Goal: Task Accomplishment & Management: Use online tool/utility

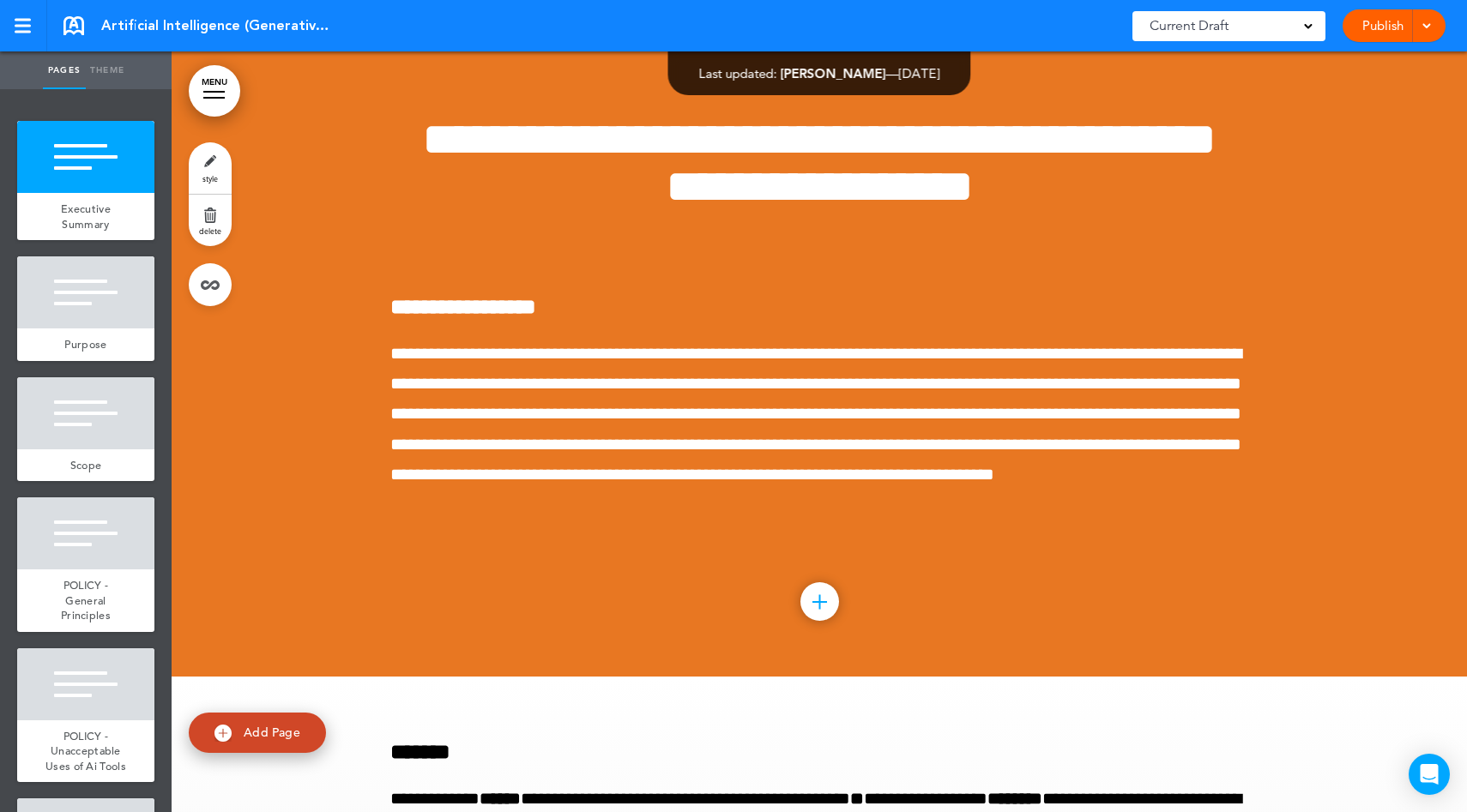
click at [1399, 34] on link "Publish" at bounding box center [1382, 26] width 54 height 33
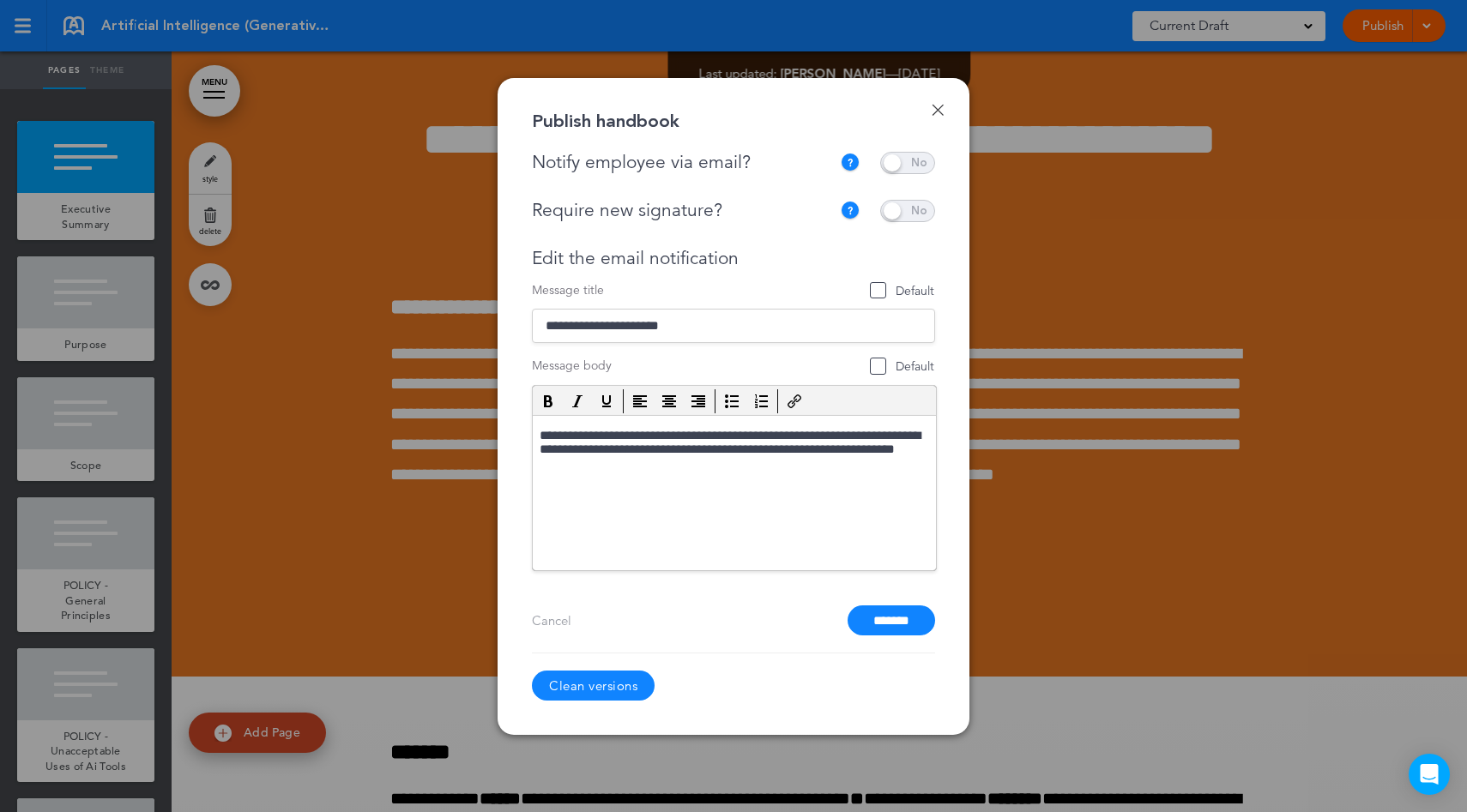
click at [935, 110] on link "Done" at bounding box center [937, 109] width 12 height 12
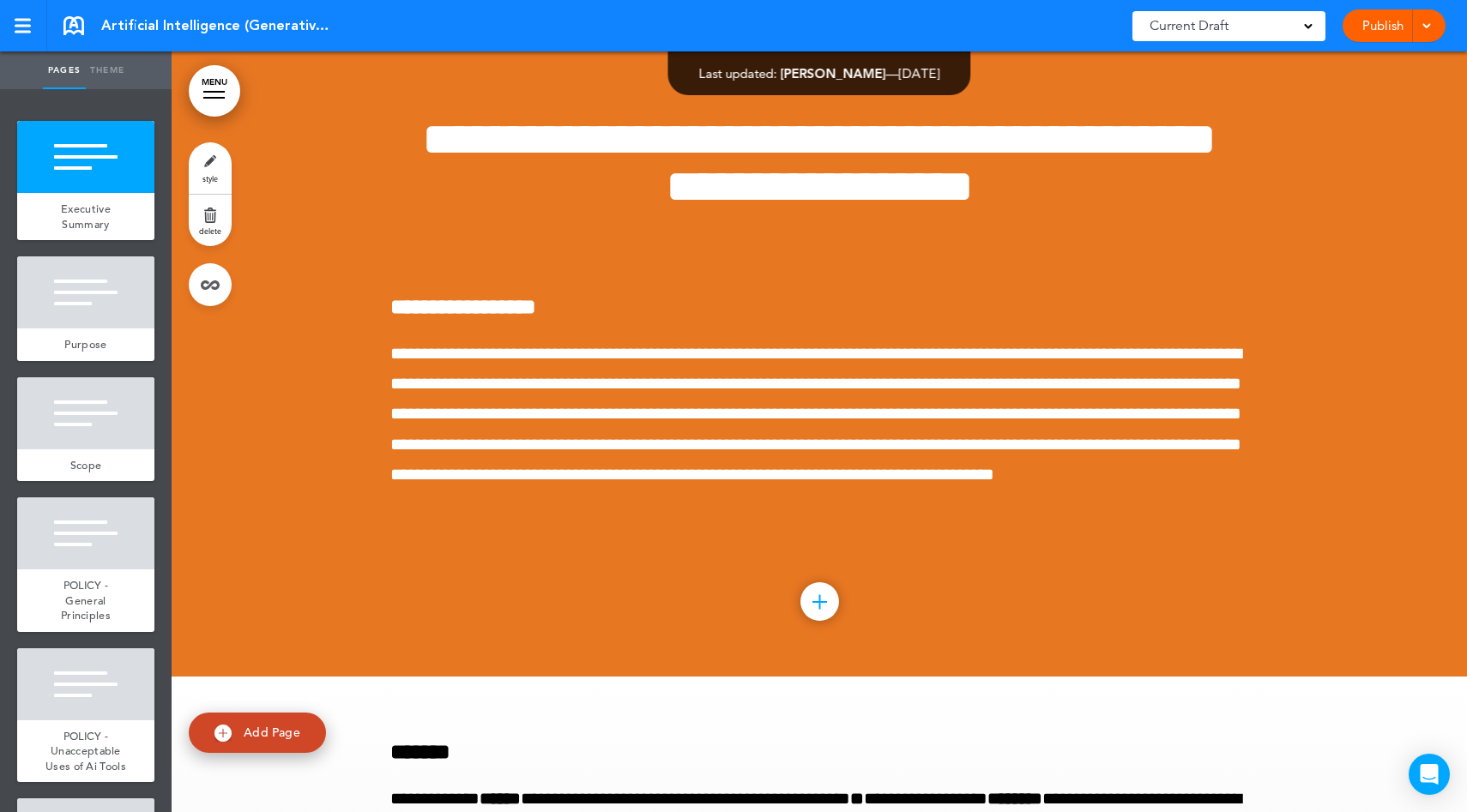
click at [1388, 18] on link "Publish" at bounding box center [1382, 26] width 54 height 33
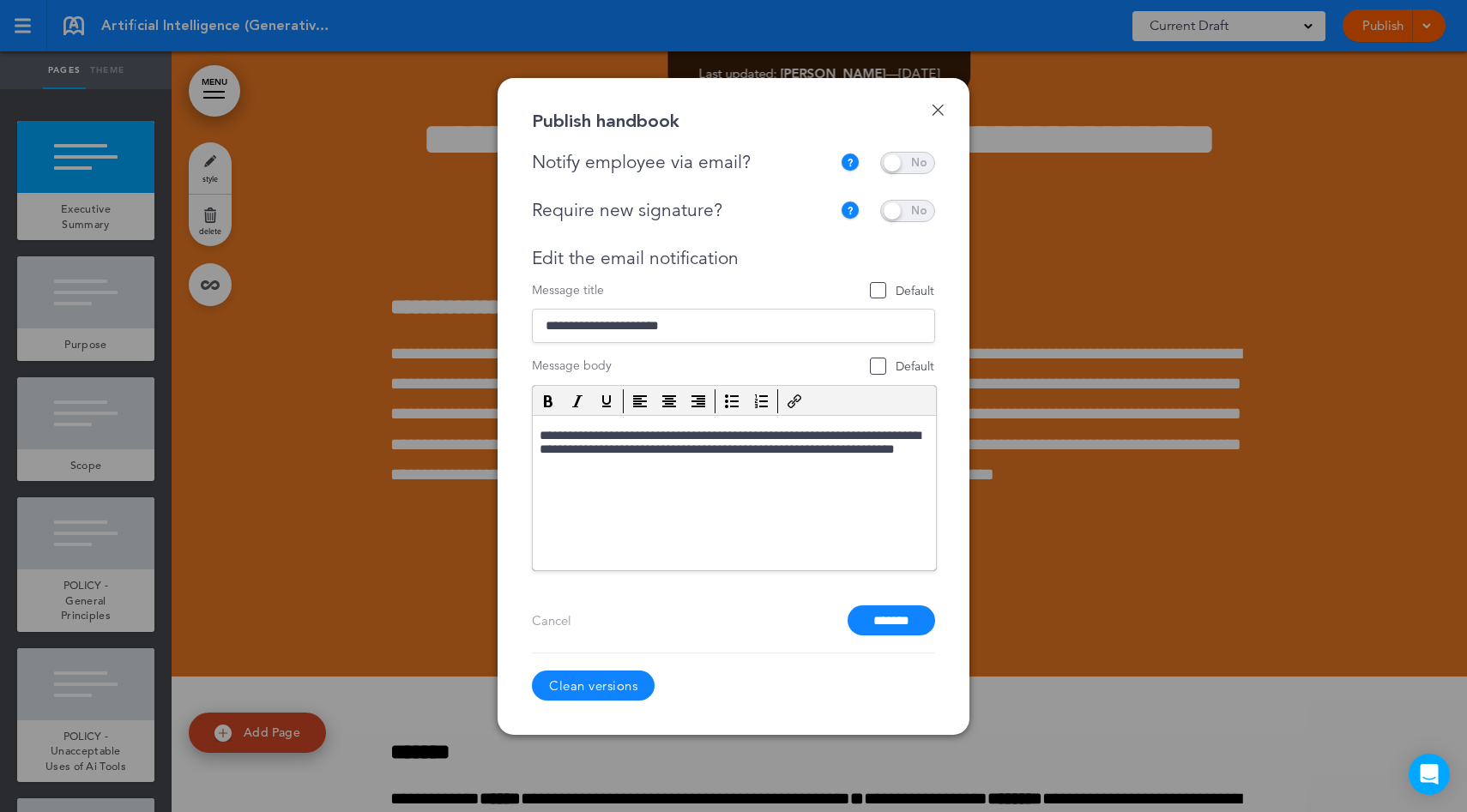
click at [935, 103] on link "Done" at bounding box center [937, 109] width 12 height 12
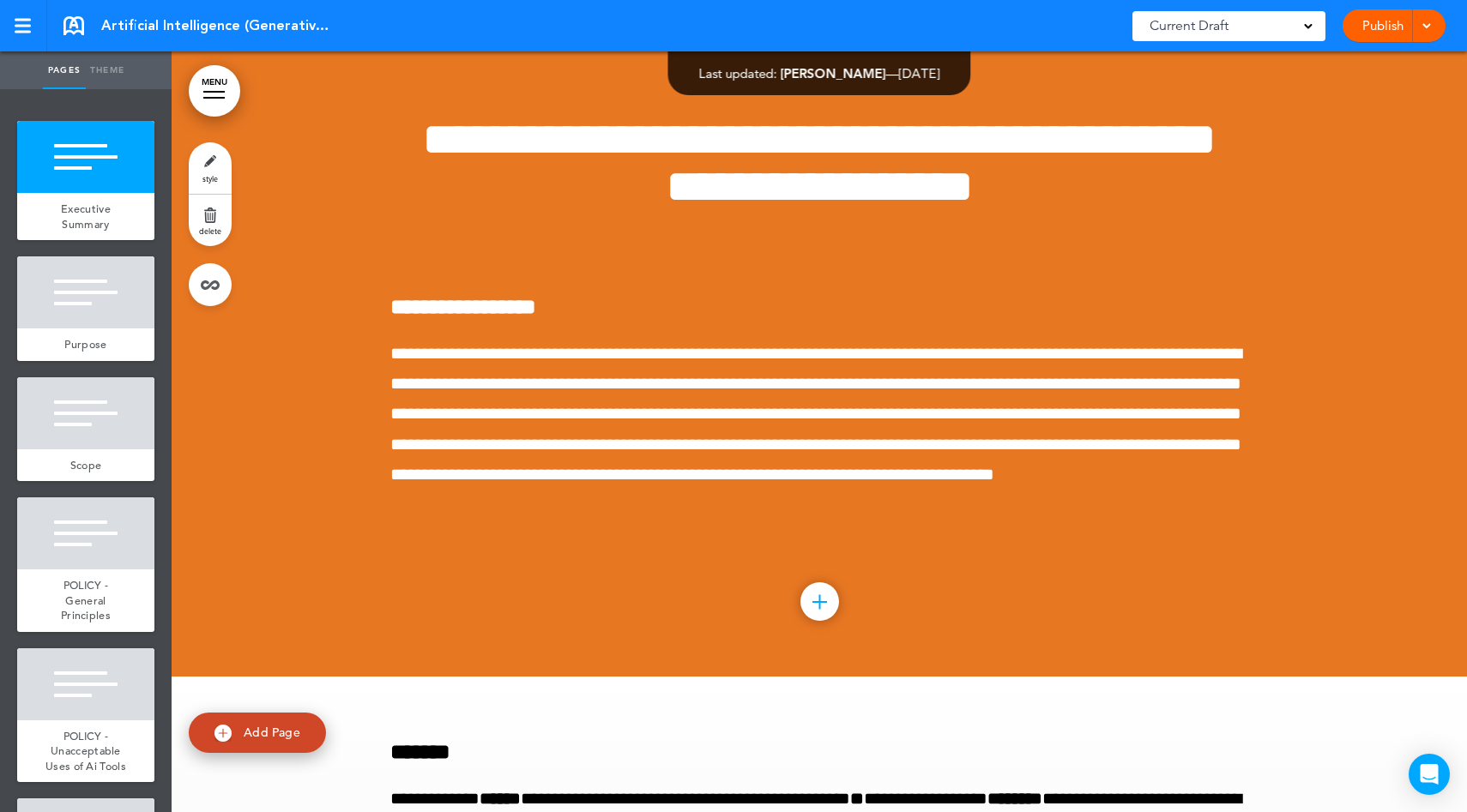
click at [1392, 27] on link "Publish" at bounding box center [1382, 26] width 54 height 33
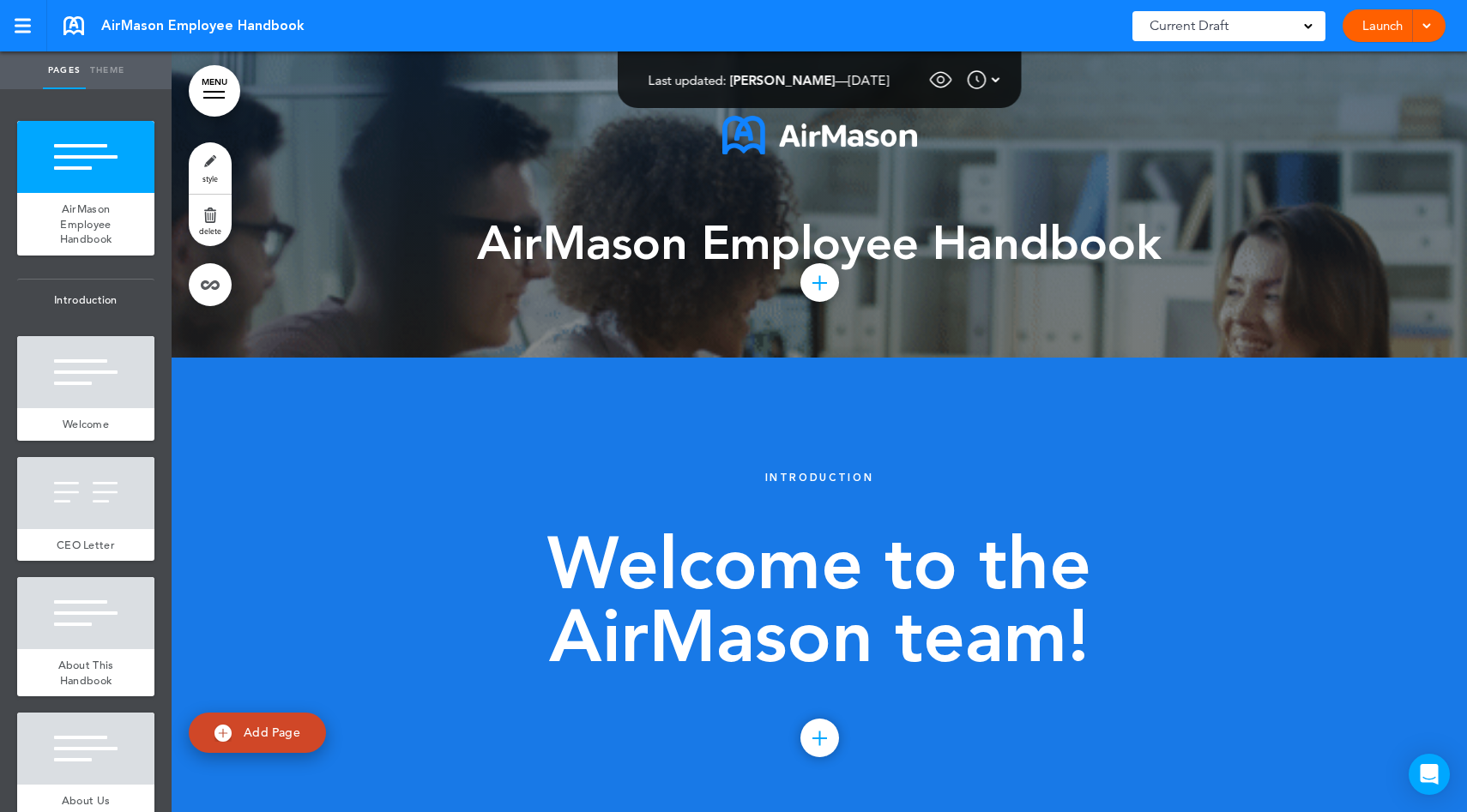
click at [1379, 9] on link "Launch" at bounding box center [1382, 26] width 54 height 33
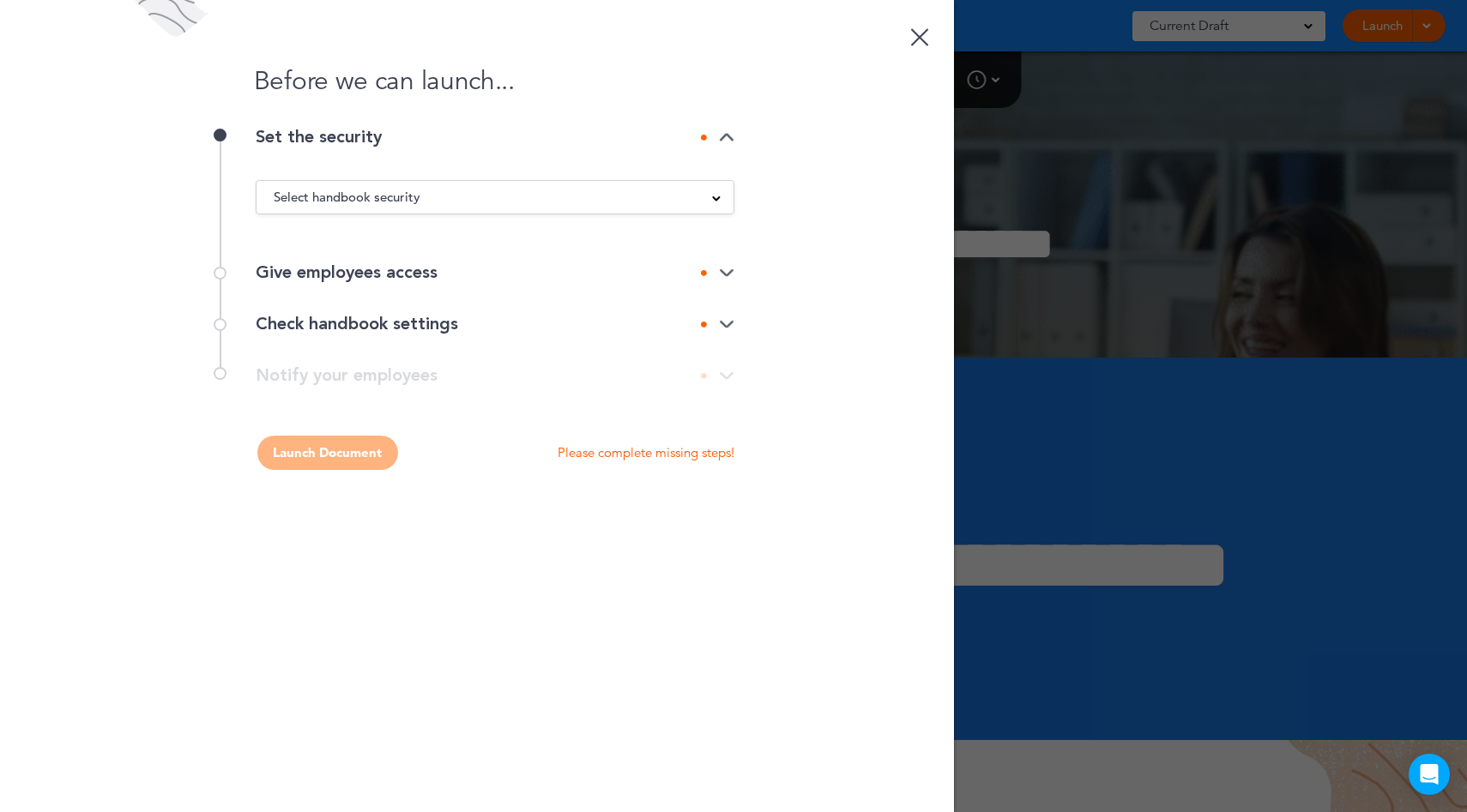
click at [628, 185] on div "Select handbook security Public link Private link Unlisted link" at bounding box center [494, 197] width 479 height 34
click at [609, 197] on div "Select handbook security" at bounding box center [494, 197] width 477 height 19
click at [442, 258] on li "Private link" at bounding box center [494, 261] width 477 height 22
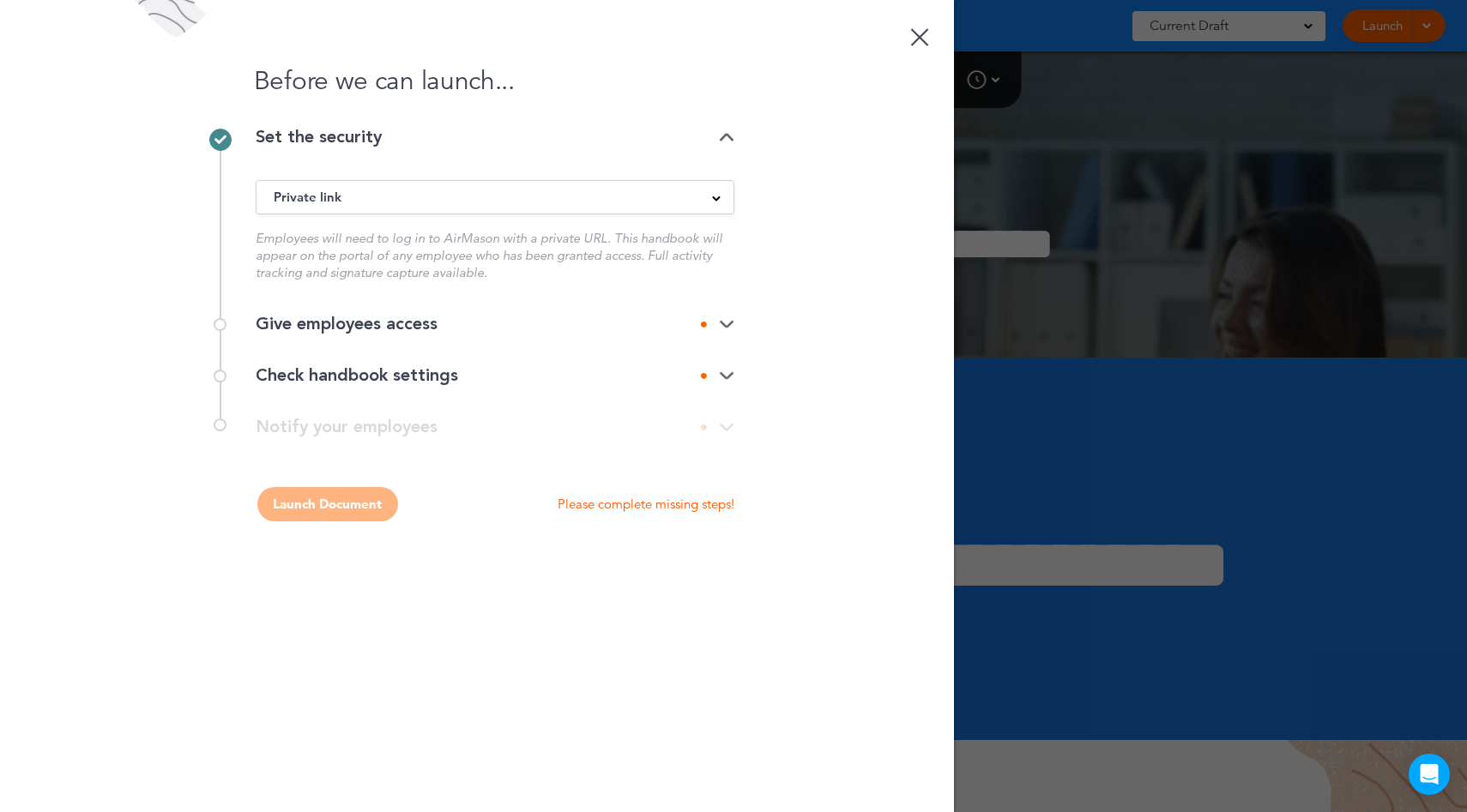
click at [715, 328] on div at bounding box center [718, 324] width 34 height 11
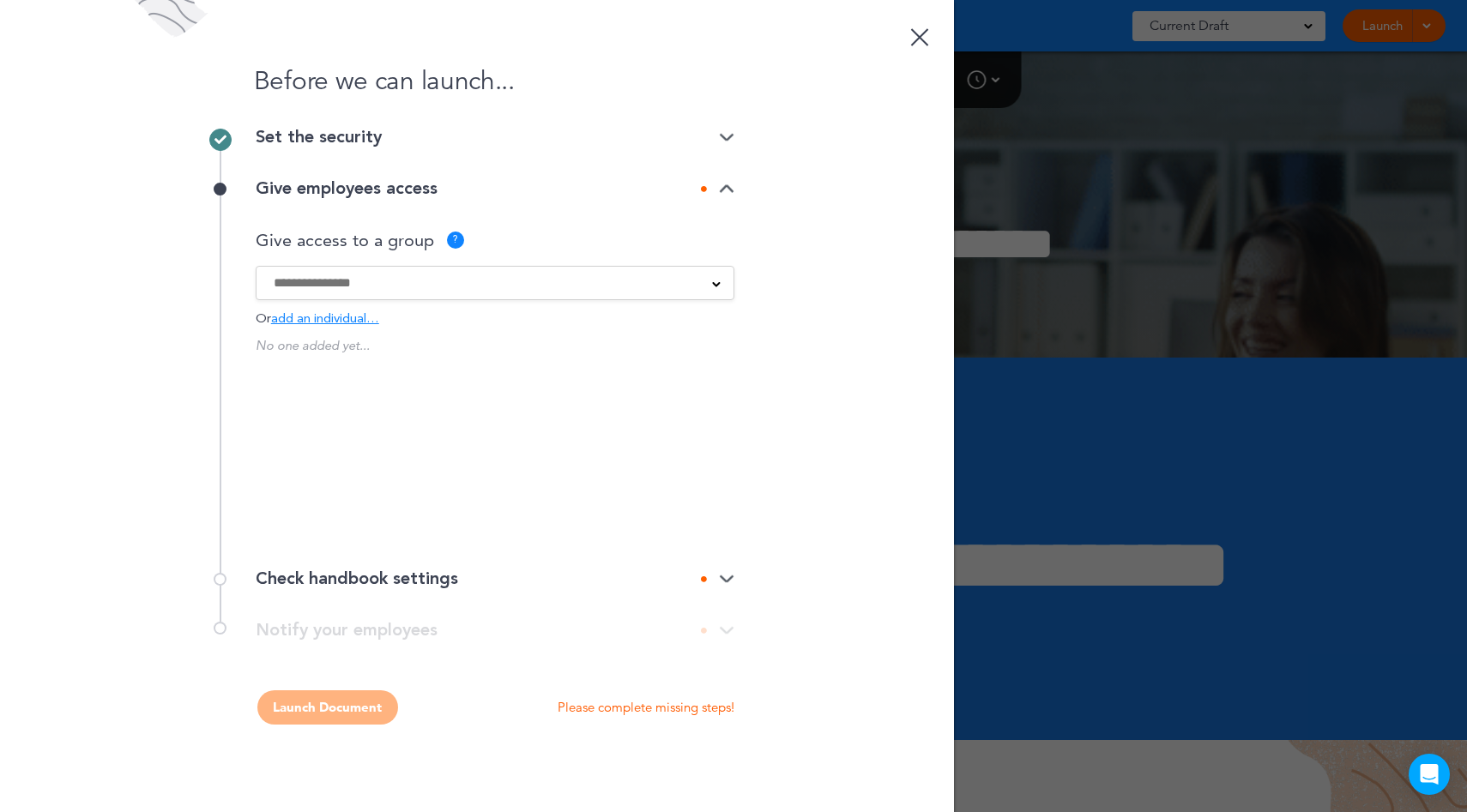
click at [334, 293] on div "Alaska All Employees California Canada Employees Group Test Second group Texas …" at bounding box center [494, 283] width 479 height 34
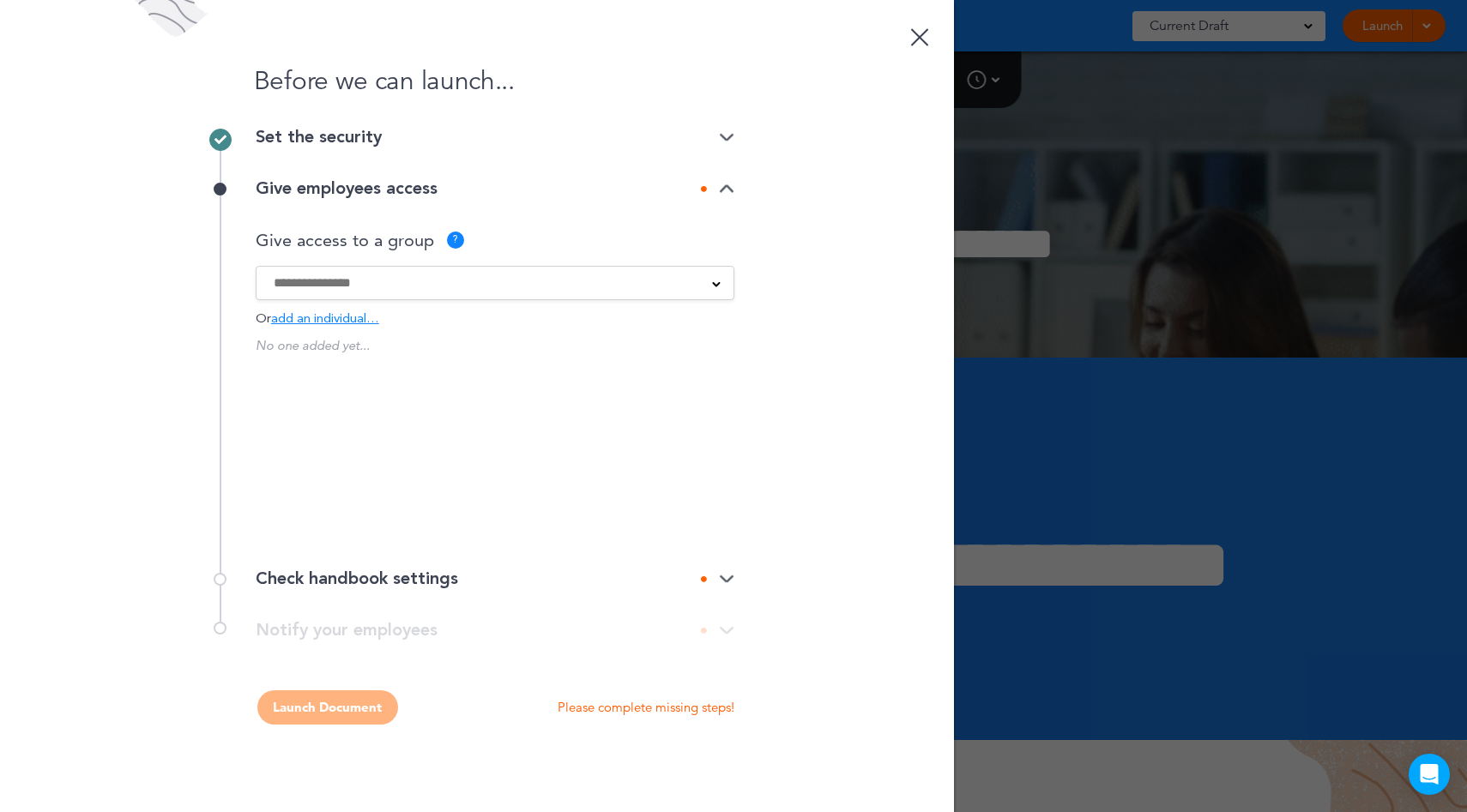
click at [333, 292] on div "Alaska All Employees California Canada Employees Group Test Second group Texas …" at bounding box center [494, 283] width 479 height 34
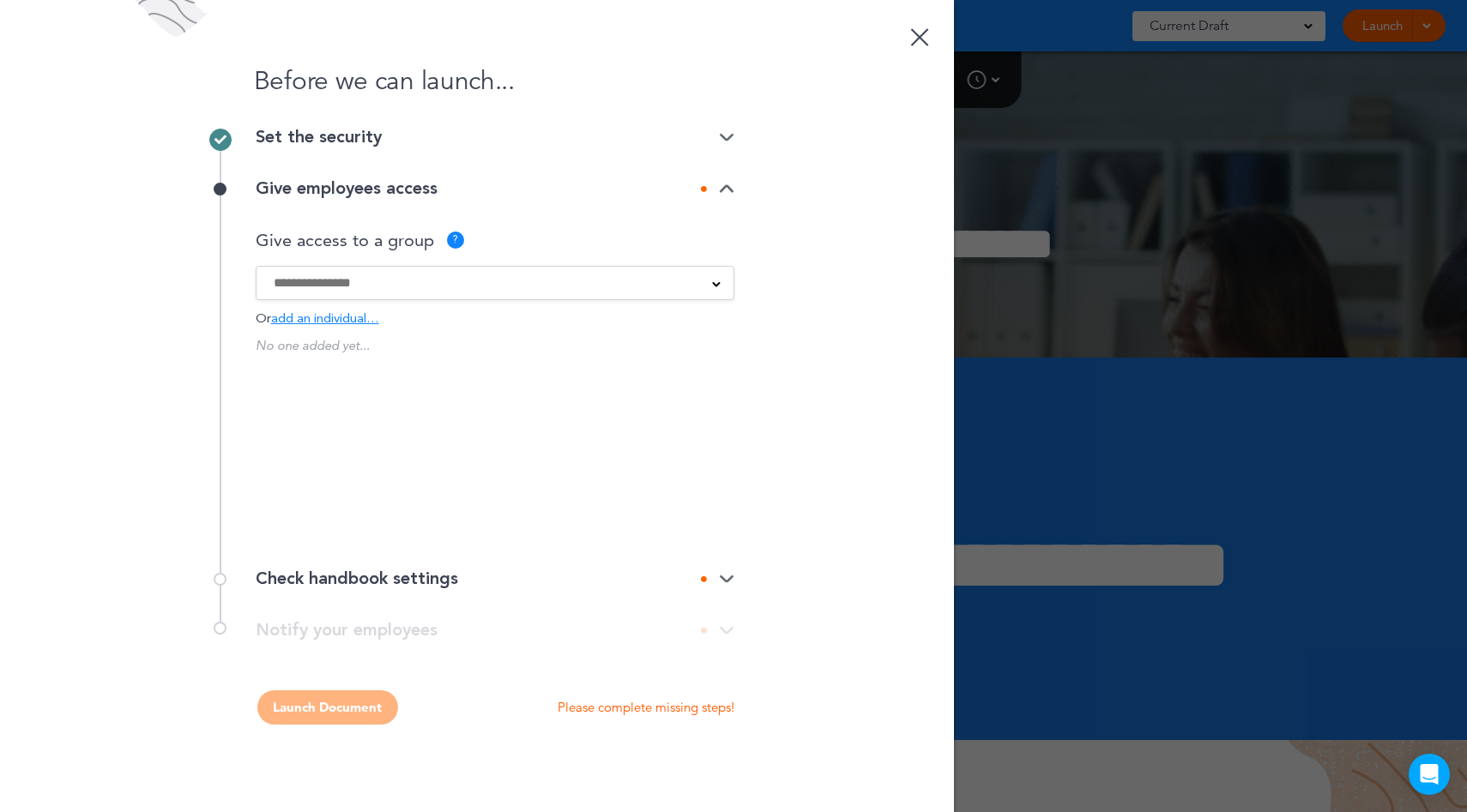
click at [329, 282] on input at bounding box center [483, 283] width 420 height 19
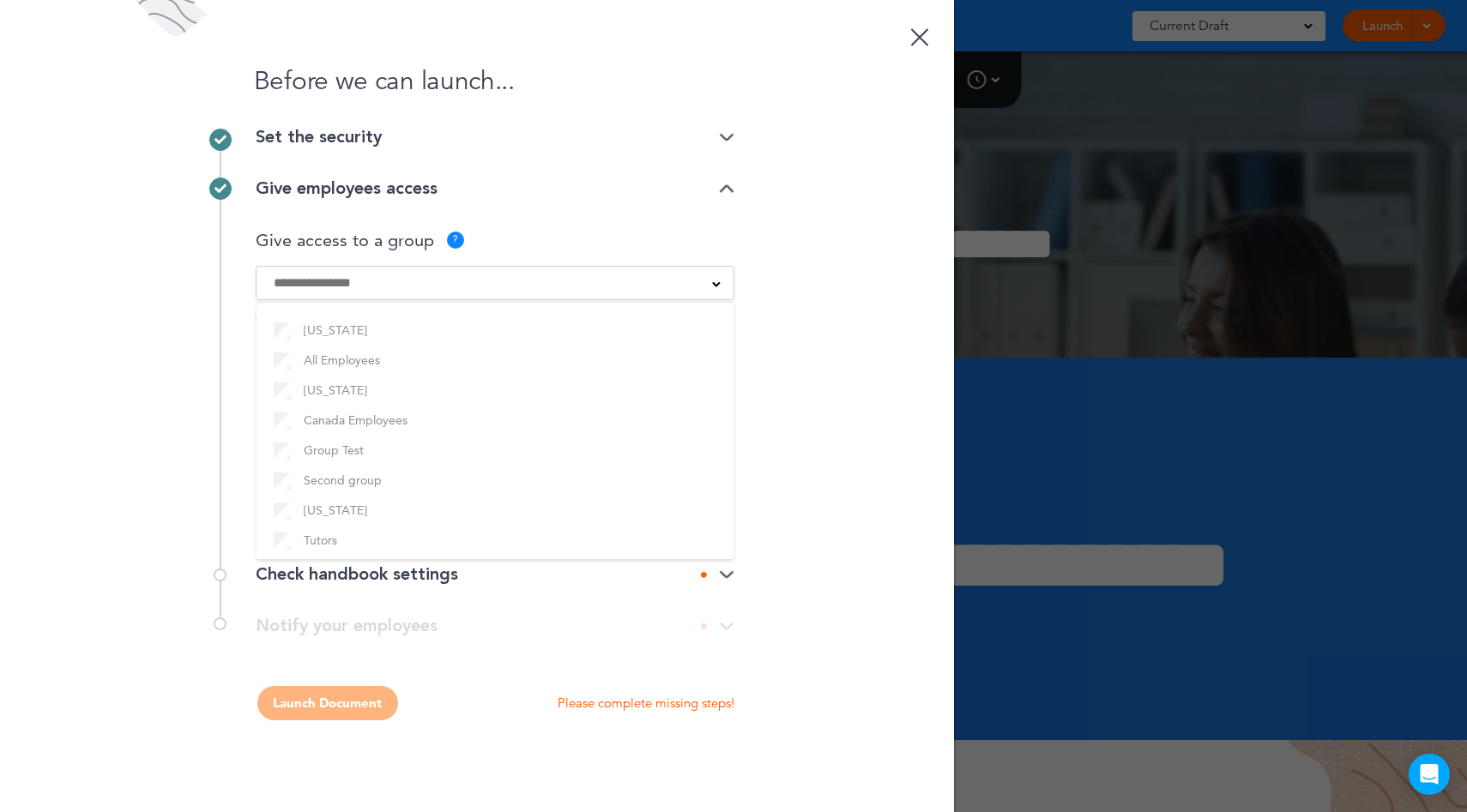
click at [717, 279] on span at bounding box center [717, 283] width 9 height 9
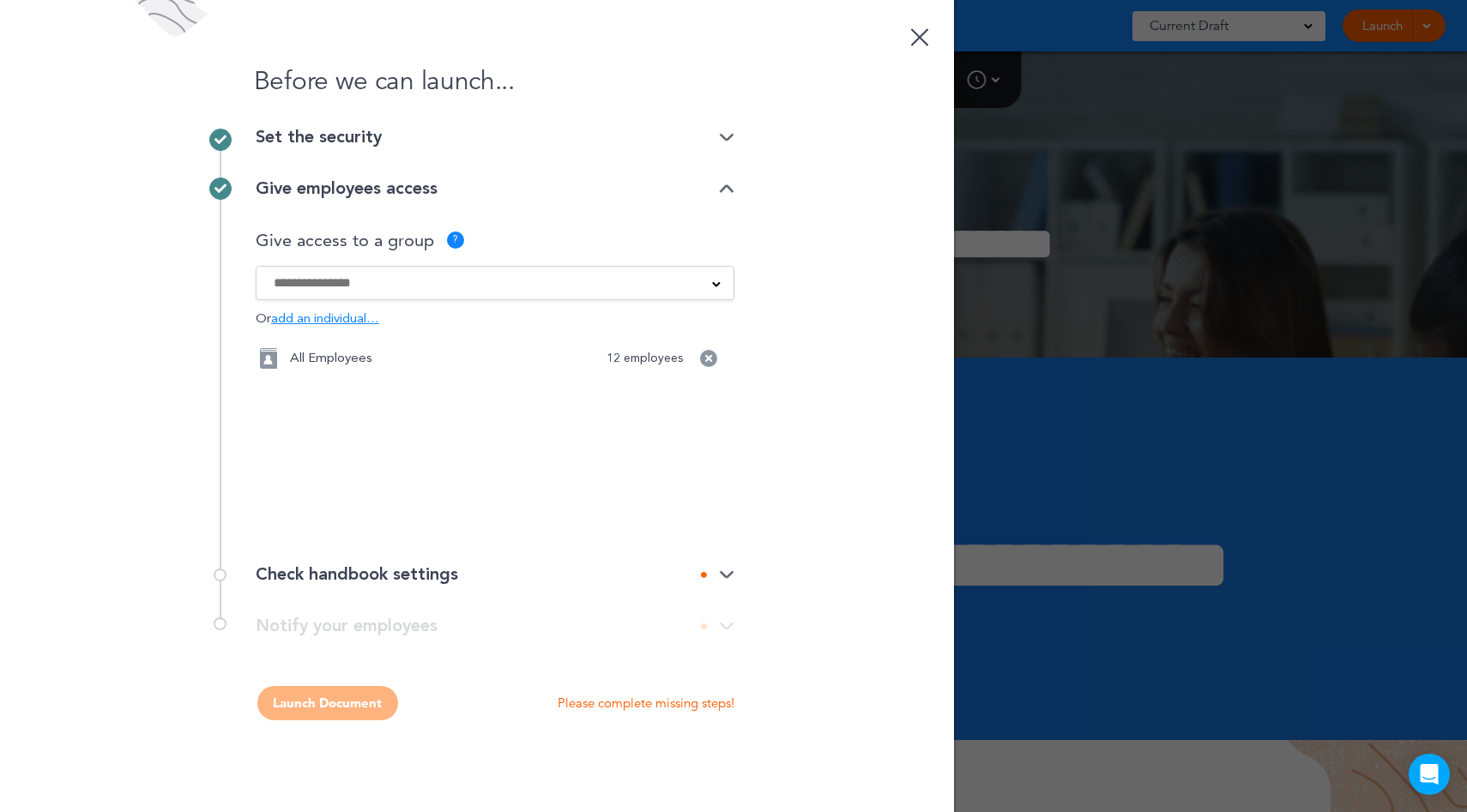
click at [465, 573] on div "Check handbook settings" at bounding box center [494, 575] width 479 height 17
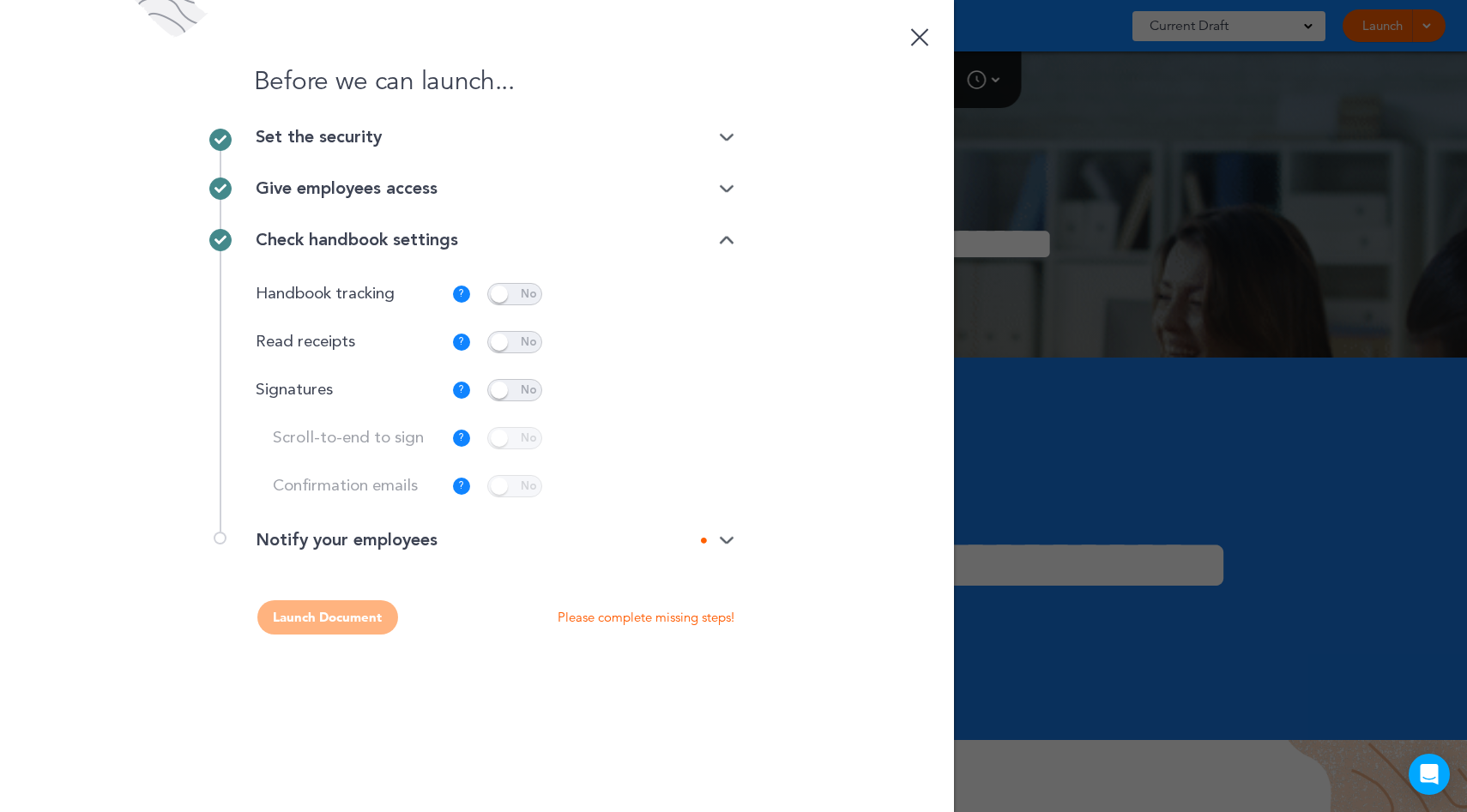
click at [718, 537] on div at bounding box center [718, 540] width 34 height 11
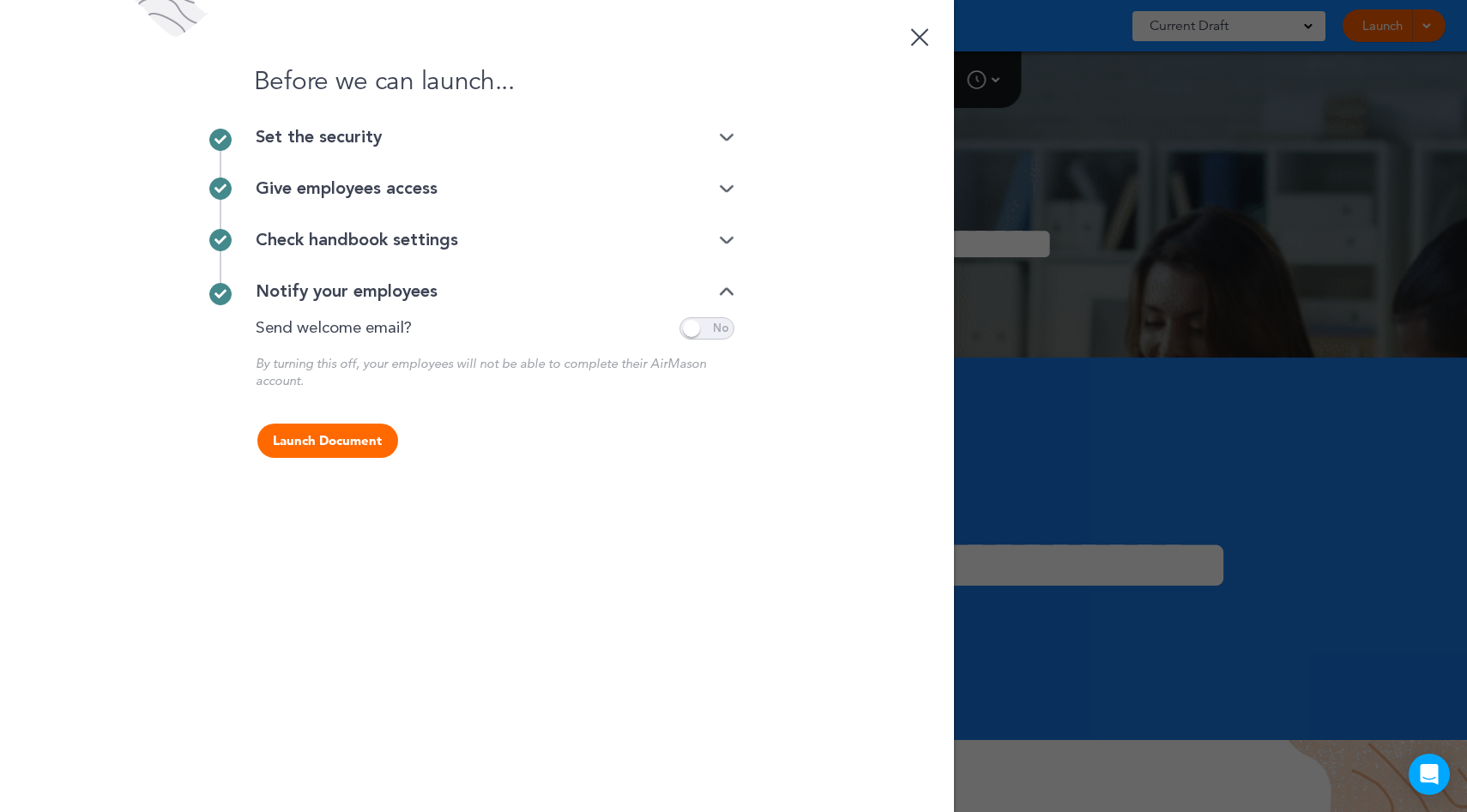
click at [398, 288] on div "Notify your employees" at bounding box center [494, 291] width 479 height 17
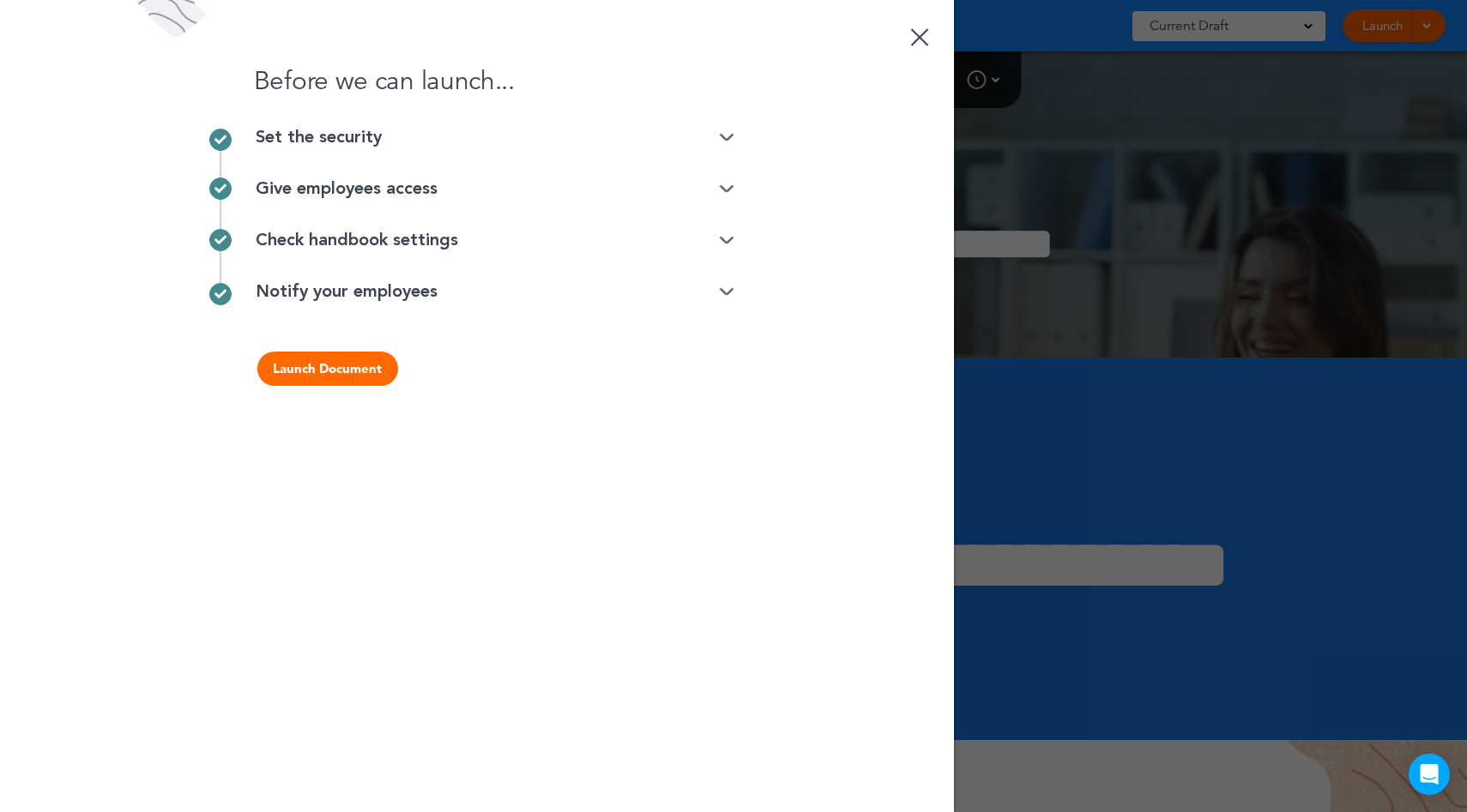
click at [920, 38] on div at bounding box center [918, 37] width 18 height 18
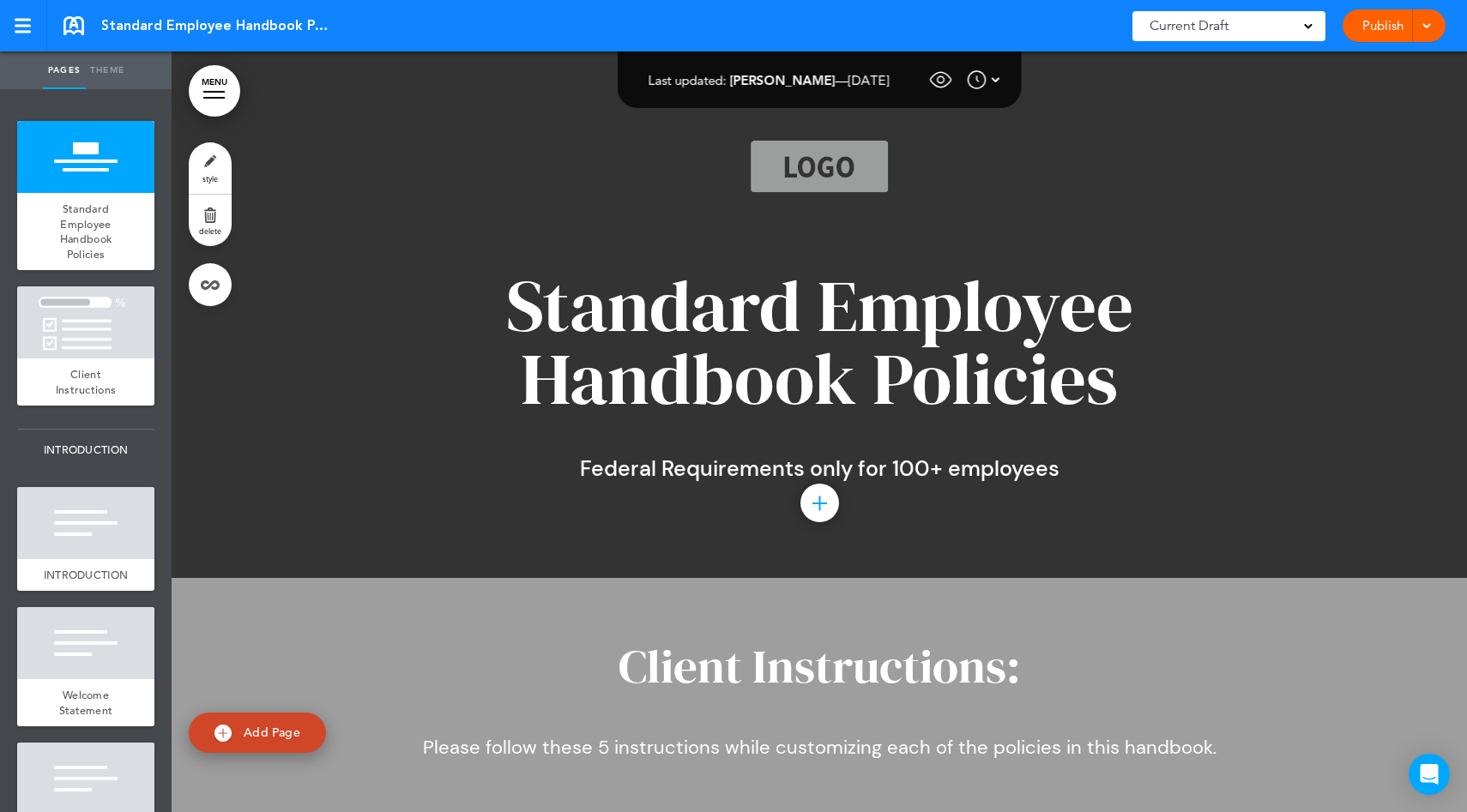
click at [1364, 23] on link "Publish" at bounding box center [1382, 26] width 54 height 33
